Goal: Find specific page/section: Find specific page/section

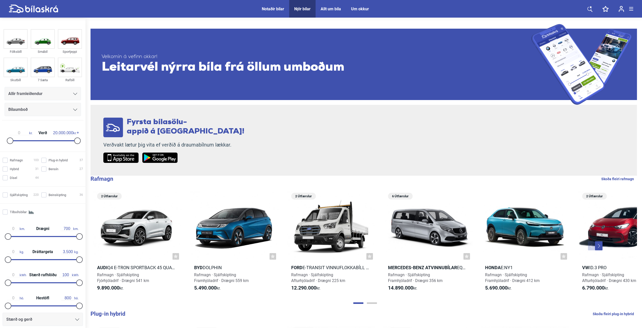
click at [37, 94] on span "Allir framleiðendur" at bounding box center [25, 93] width 34 height 7
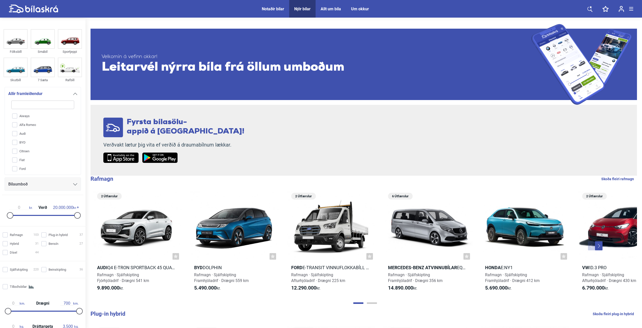
type input "v"
checkbox input "false"
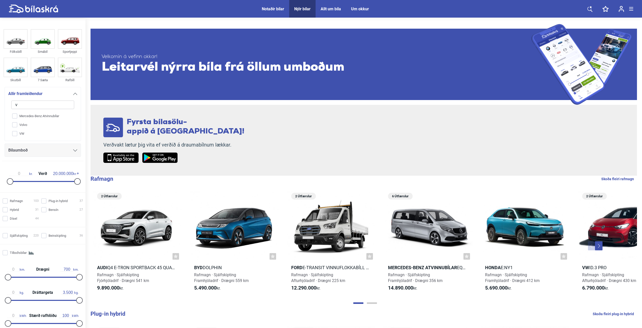
type input "vo"
checkbox input "false"
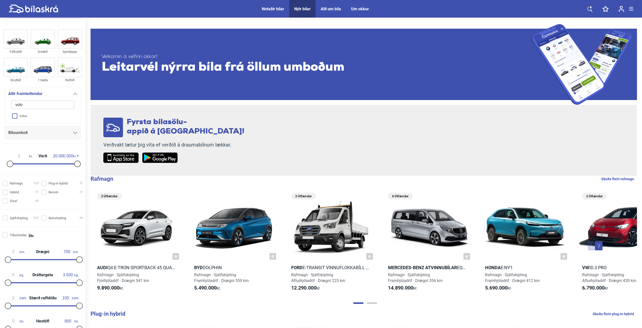
type input "volv"
click at [17, 115] on input "Volvo" at bounding box center [39, 116] width 63 height 9
checkbox input "true"
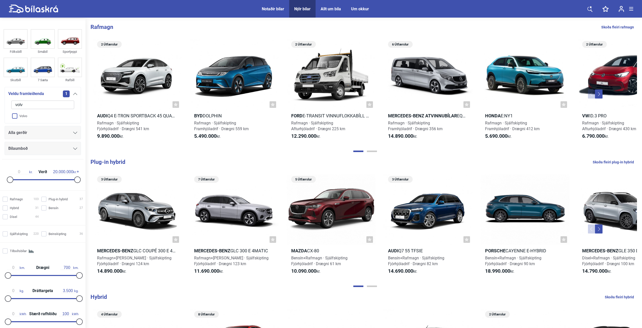
checkbox input "false"
